Goal: Task Accomplishment & Management: Use online tool/utility

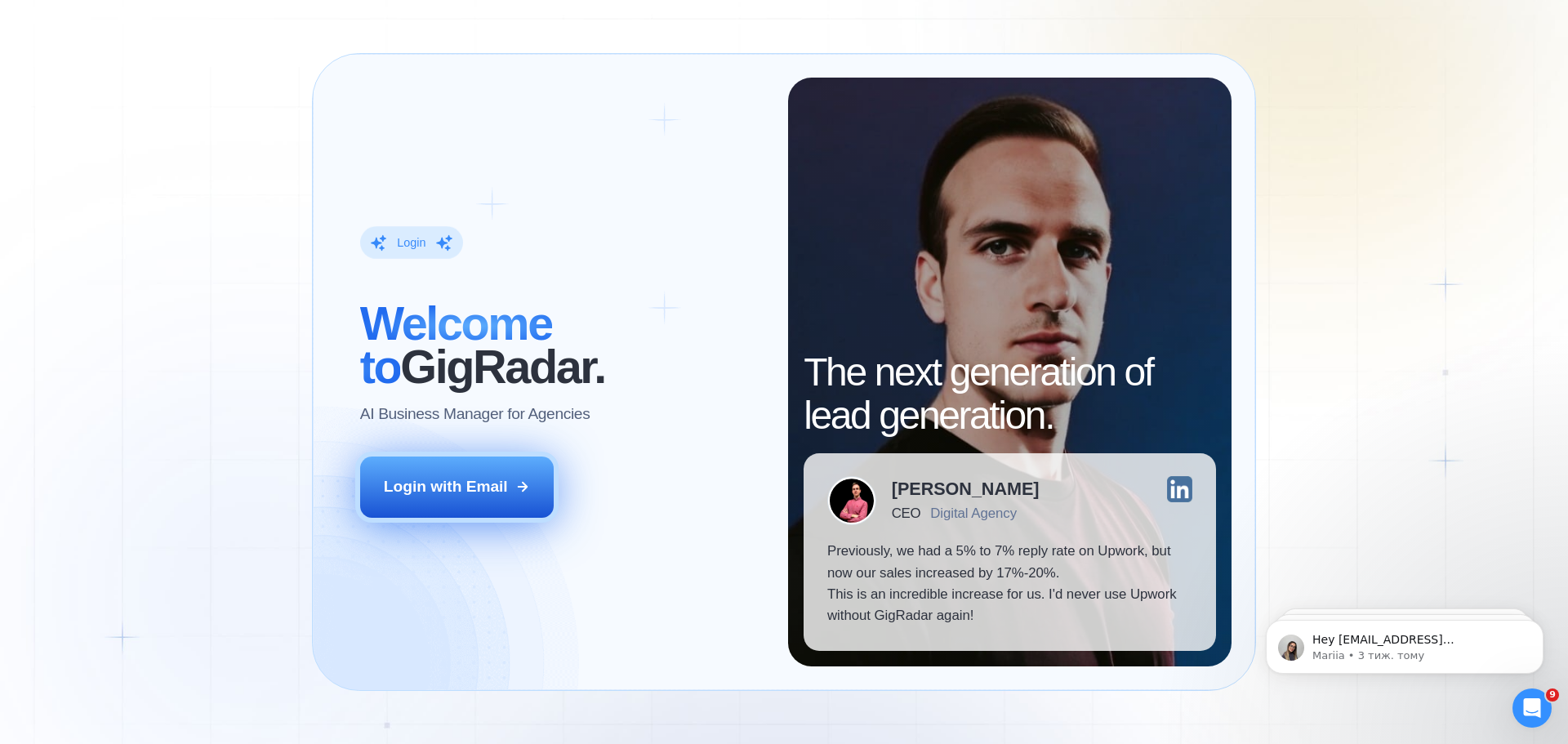
click at [494, 480] on div "Login with Email" at bounding box center [445, 487] width 124 height 21
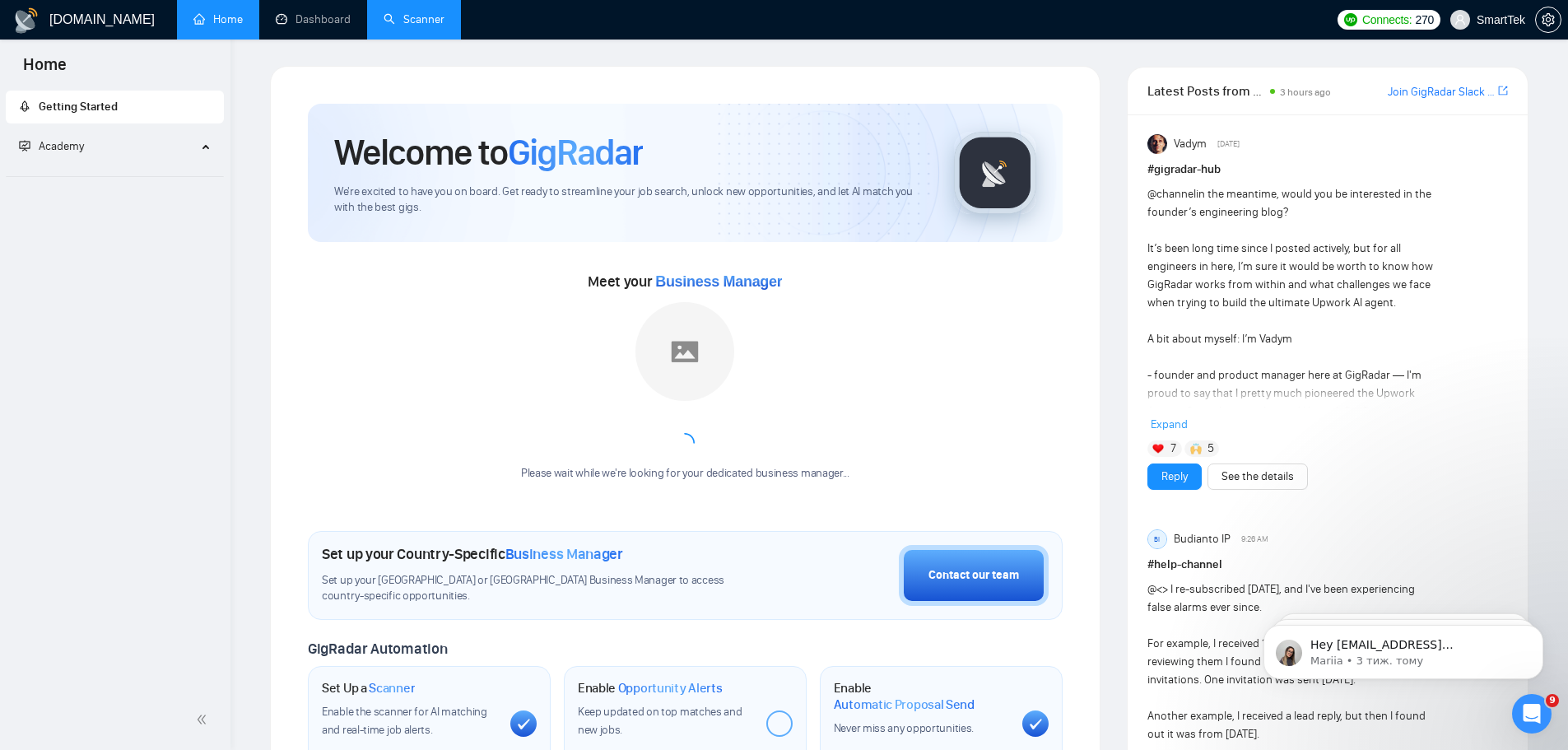
click at [415, 18] on link "Scanner" at bounding box center [414, 20] width 61 height 14
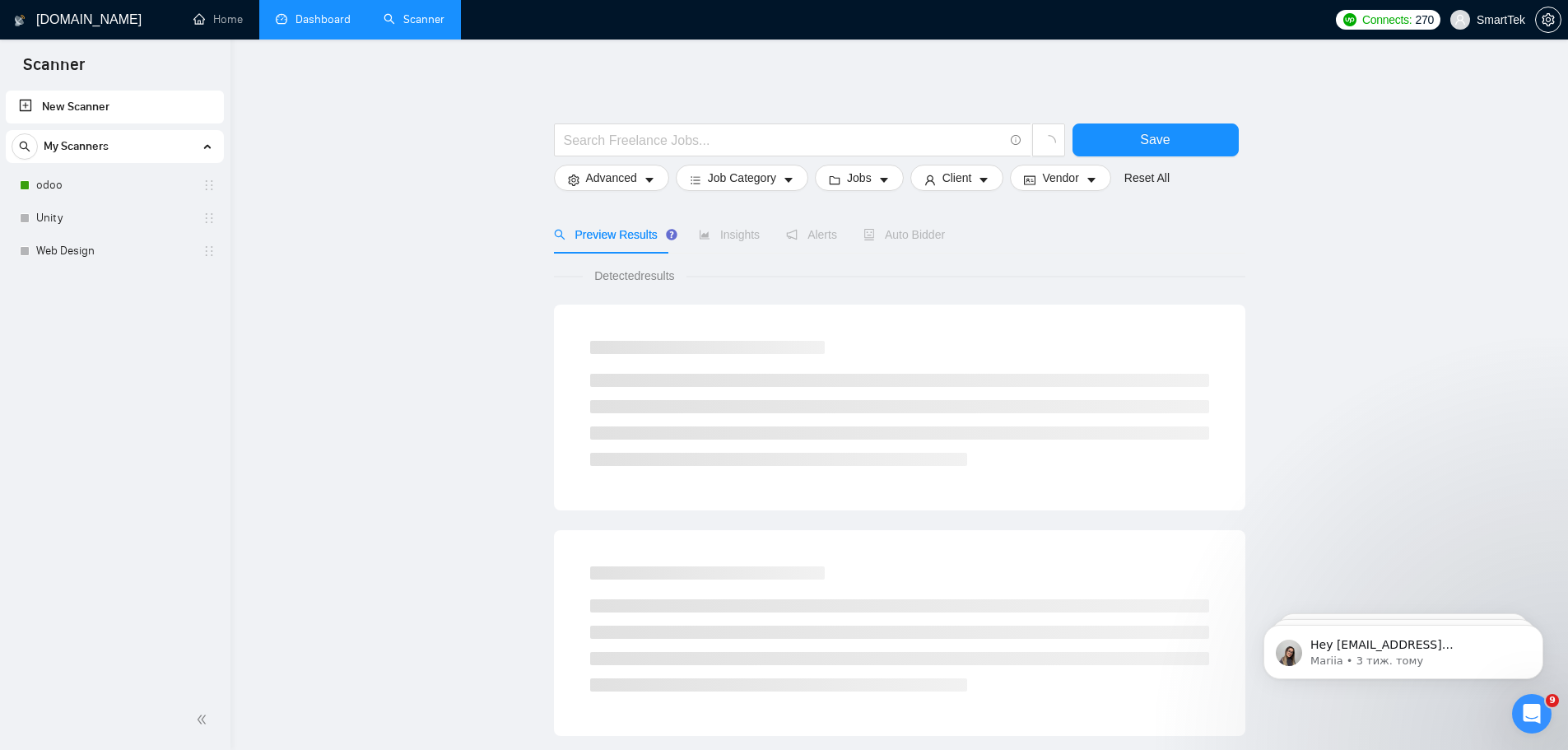
click at [294, 14] on link "Dashboard" at bounding box center [313, 20] width 75 height 14
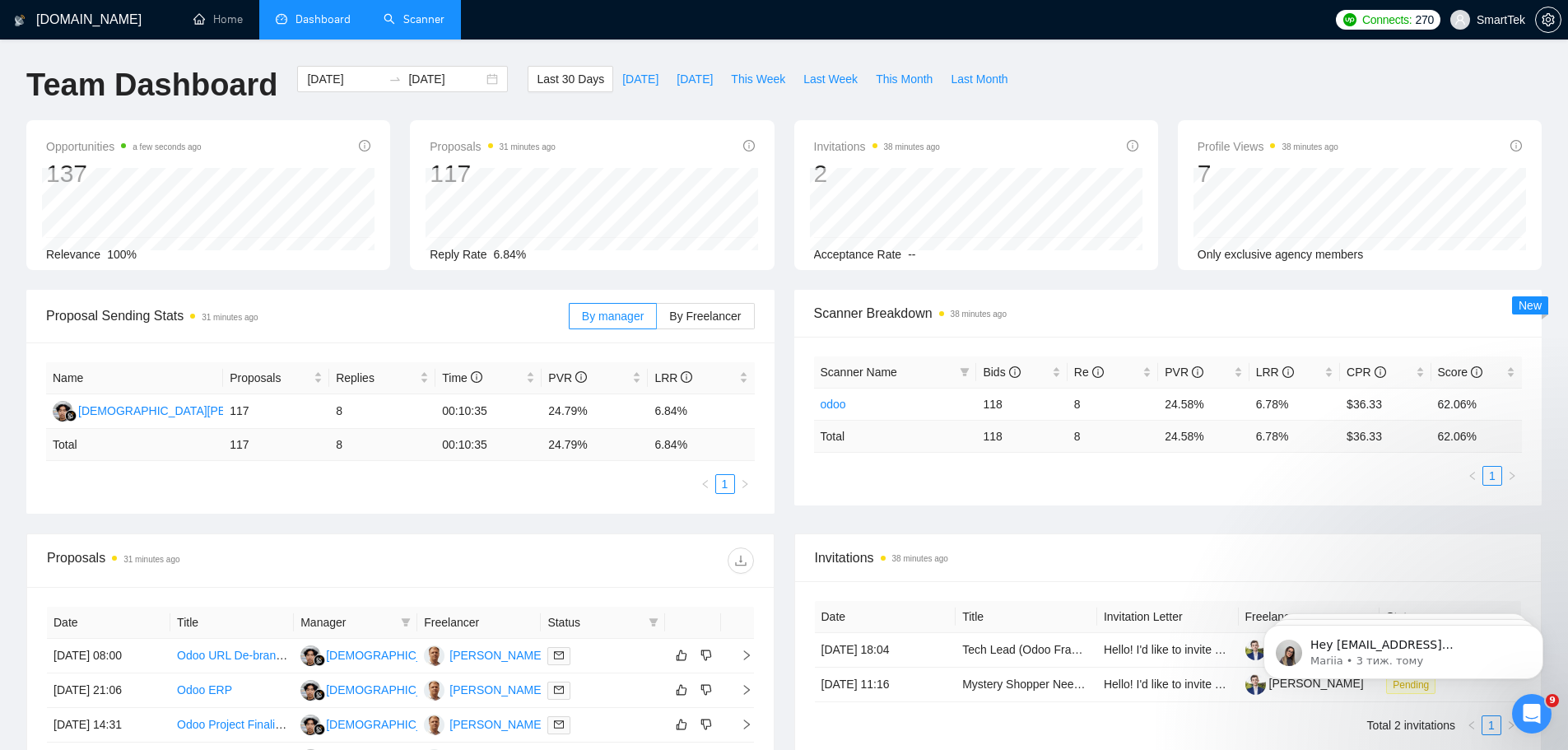
click at [411, 26] on link "Scanner" at bounding box center [414, 20] width 61 height 14
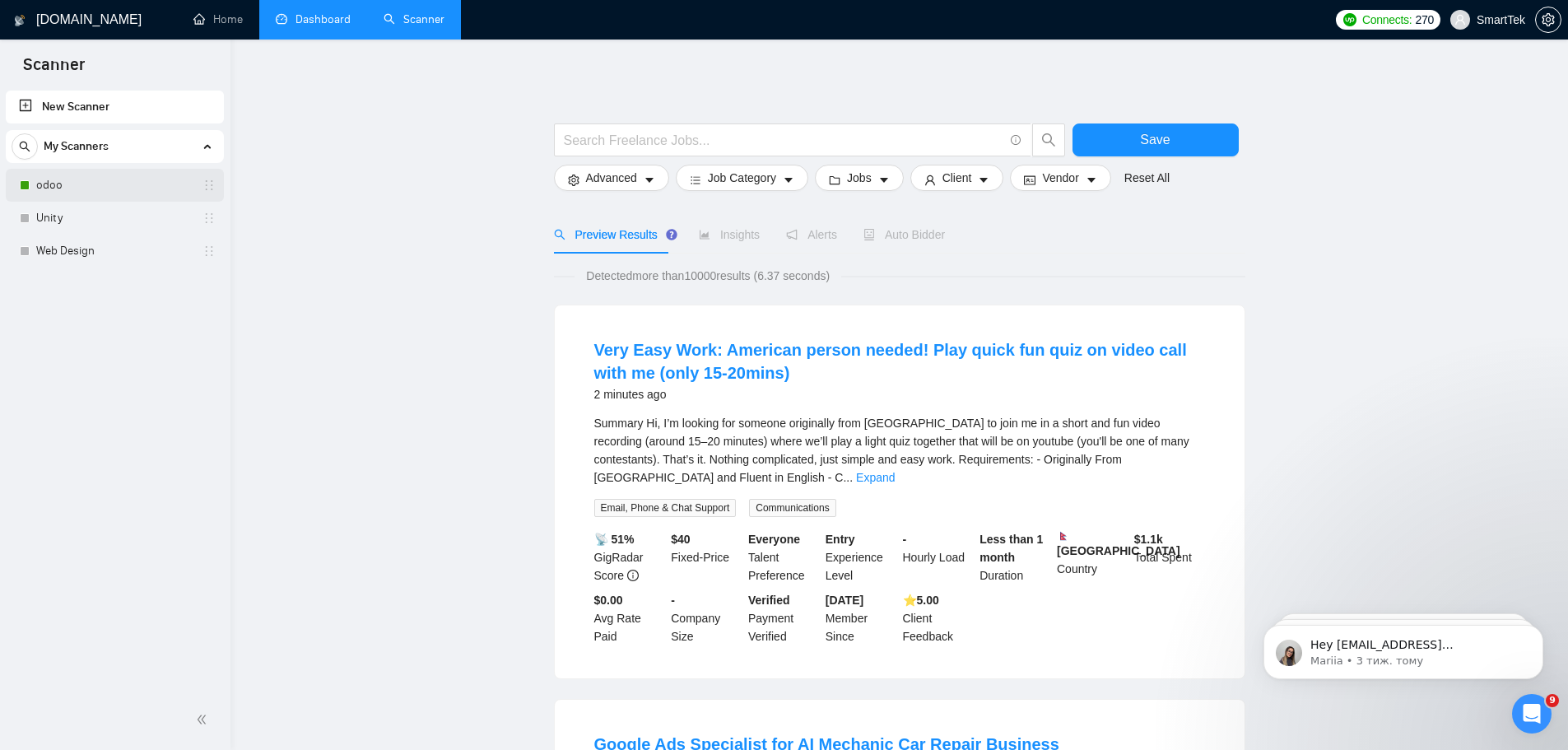
click at [59, 184] on link "odoo" at bounding box center [114, 185] width 156 height 33
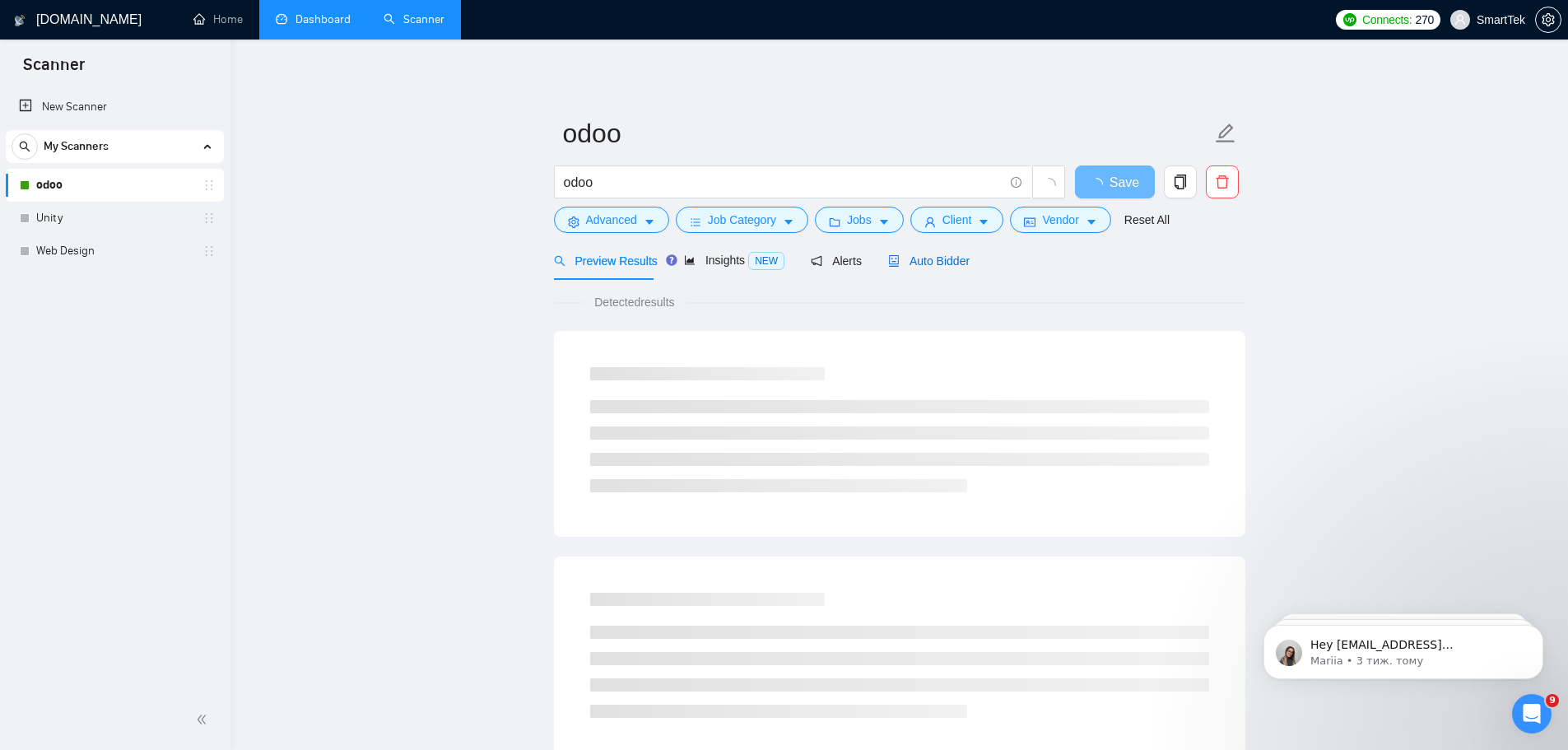
click at [921, 257] on span "Auto Bidder" at bounding box center [929, 261] width 82 height 13
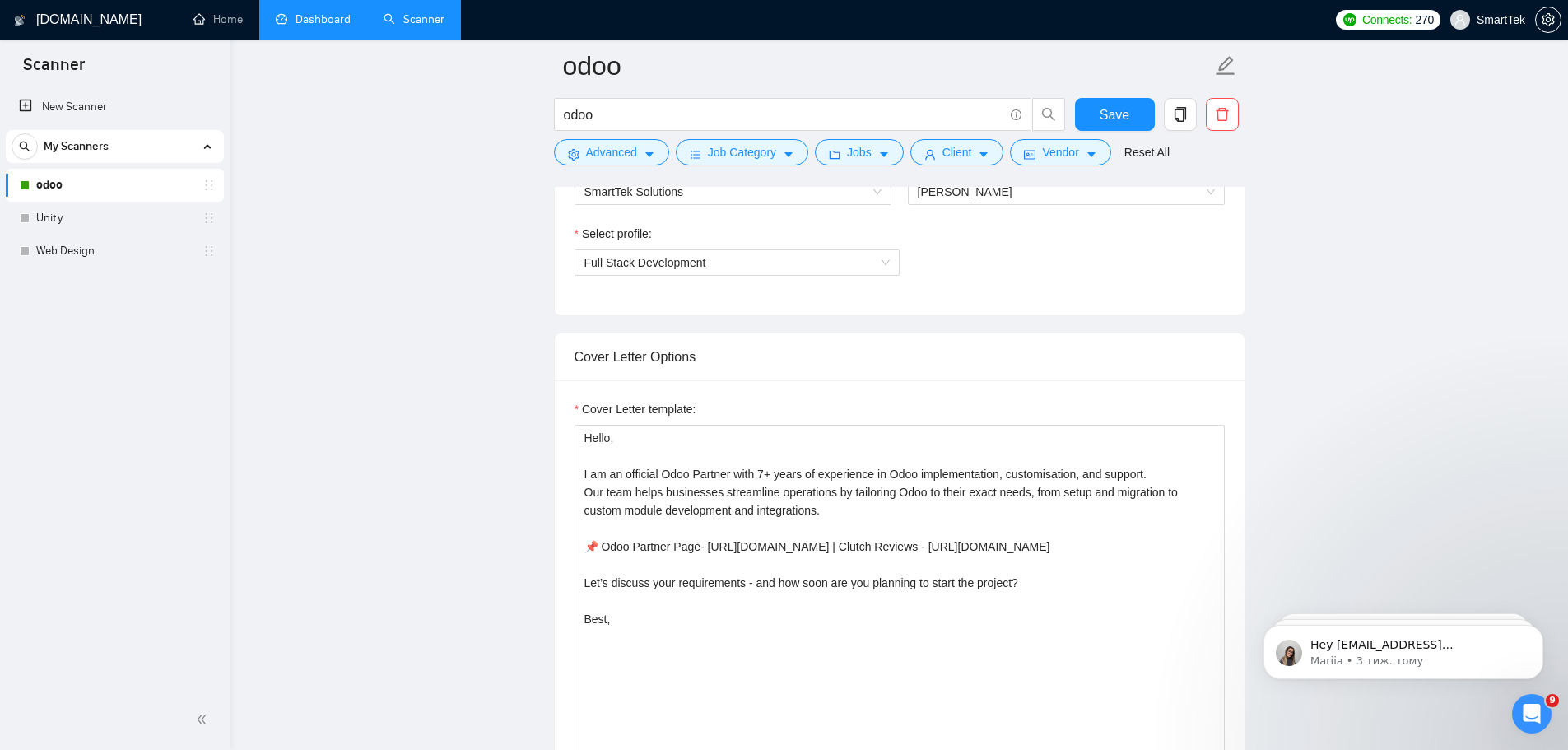
scroll to position [658, 0]
